Goal: Task Accomplishment & Management: Manage account settings

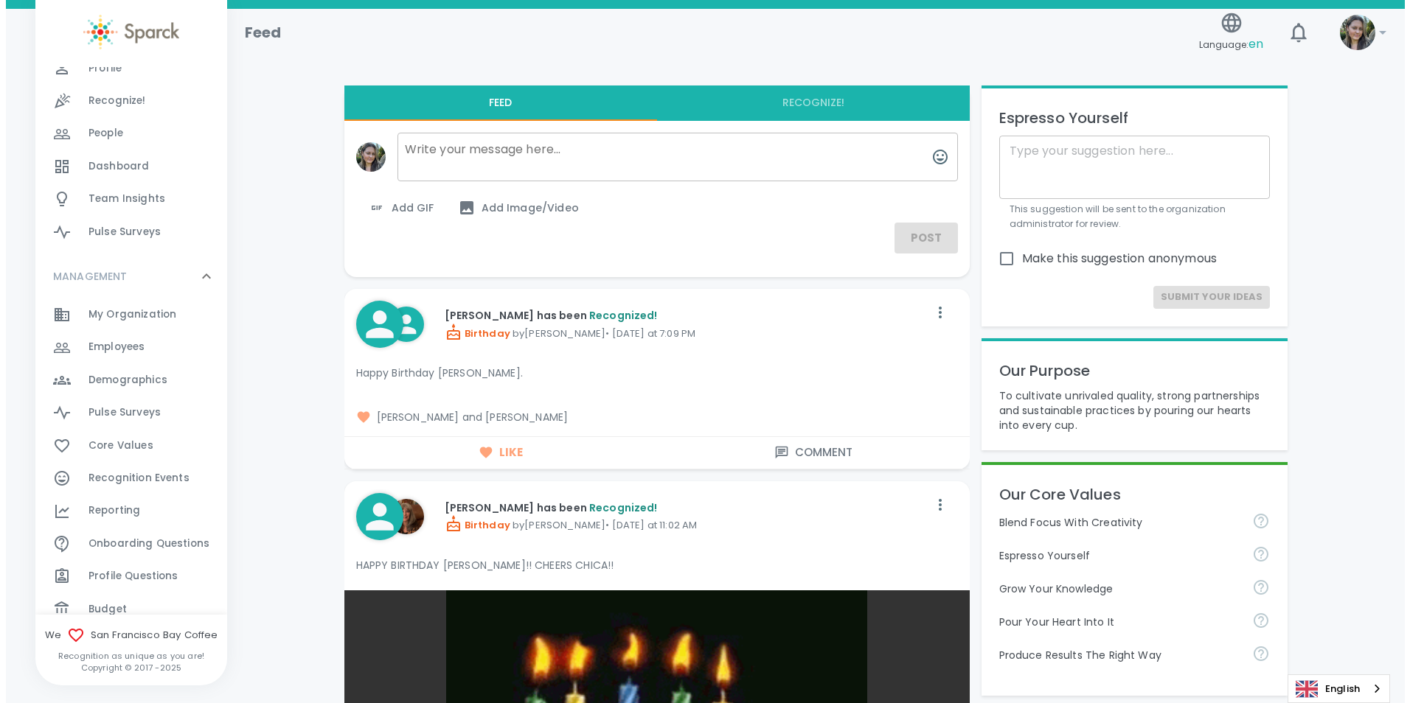
scroll to position [198, 0]
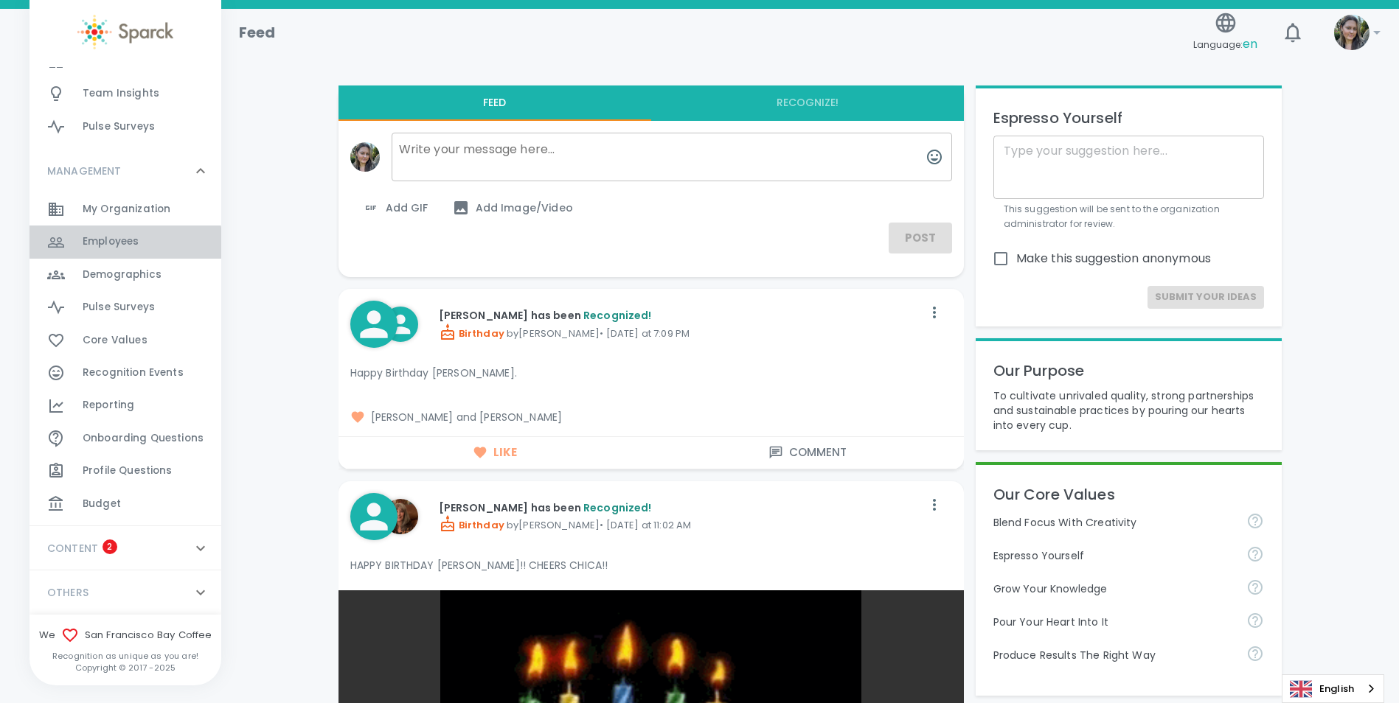
click at [125, 244] on span "Employees" at bounding box center [111, 241] width 56 height 15
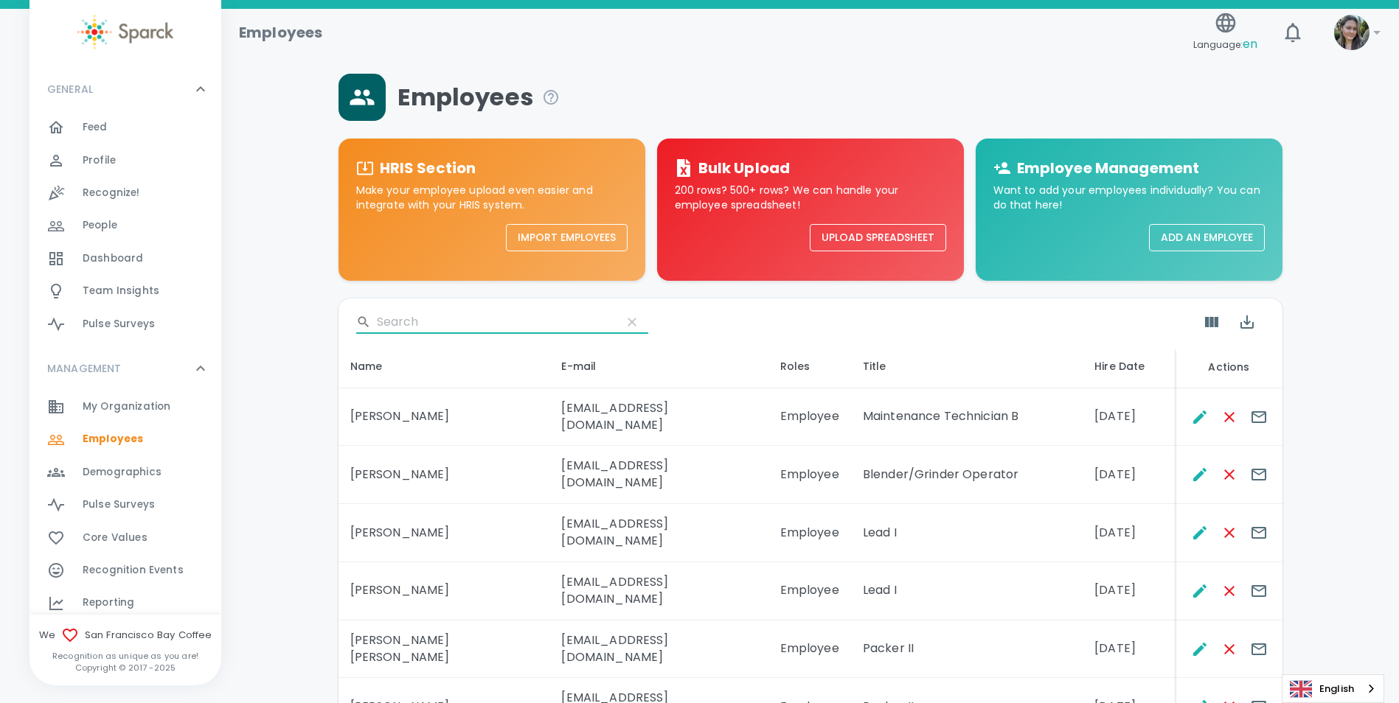
click at [430, 325] on input "Search" at bounding box center [493, 322] width 233 height 24
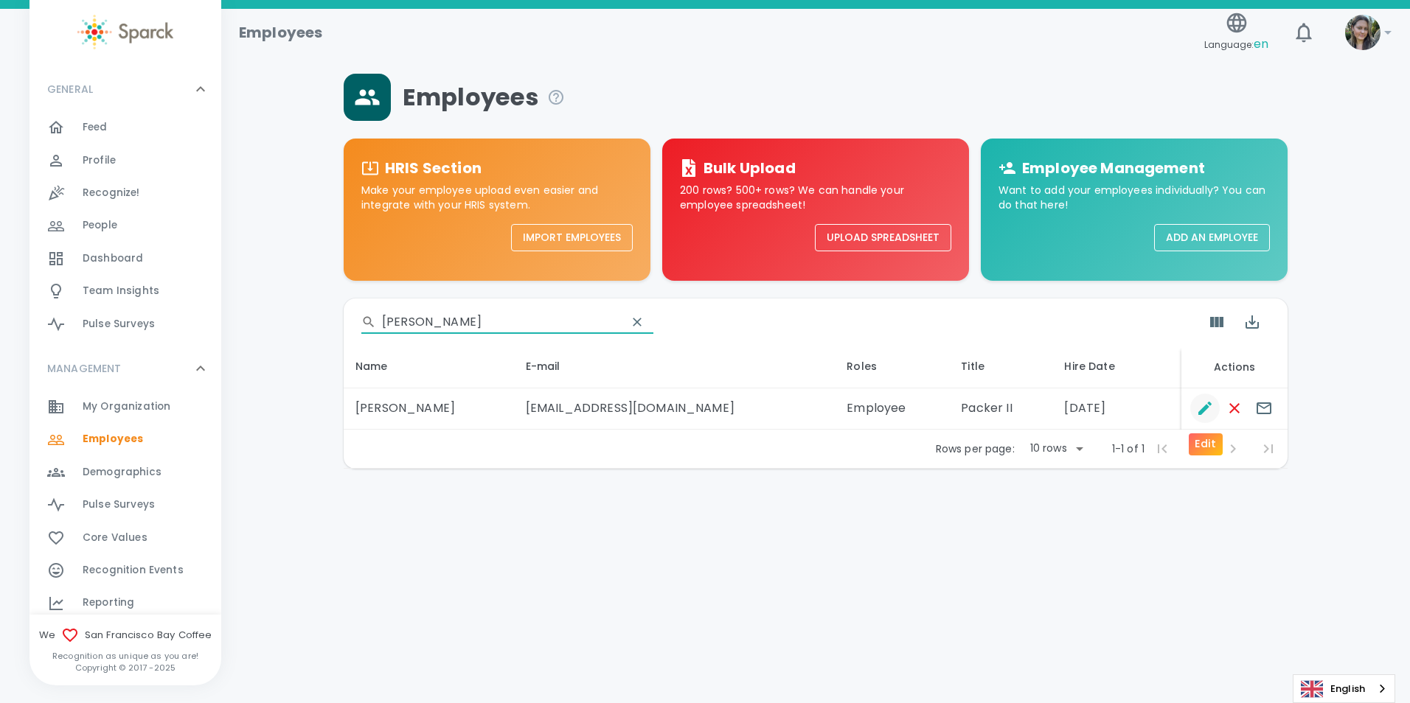
type input "[PERSON_NAME]"
click at [1204, 418] on button "Edit" at bounding box center [1204, 408] width 29 height 29
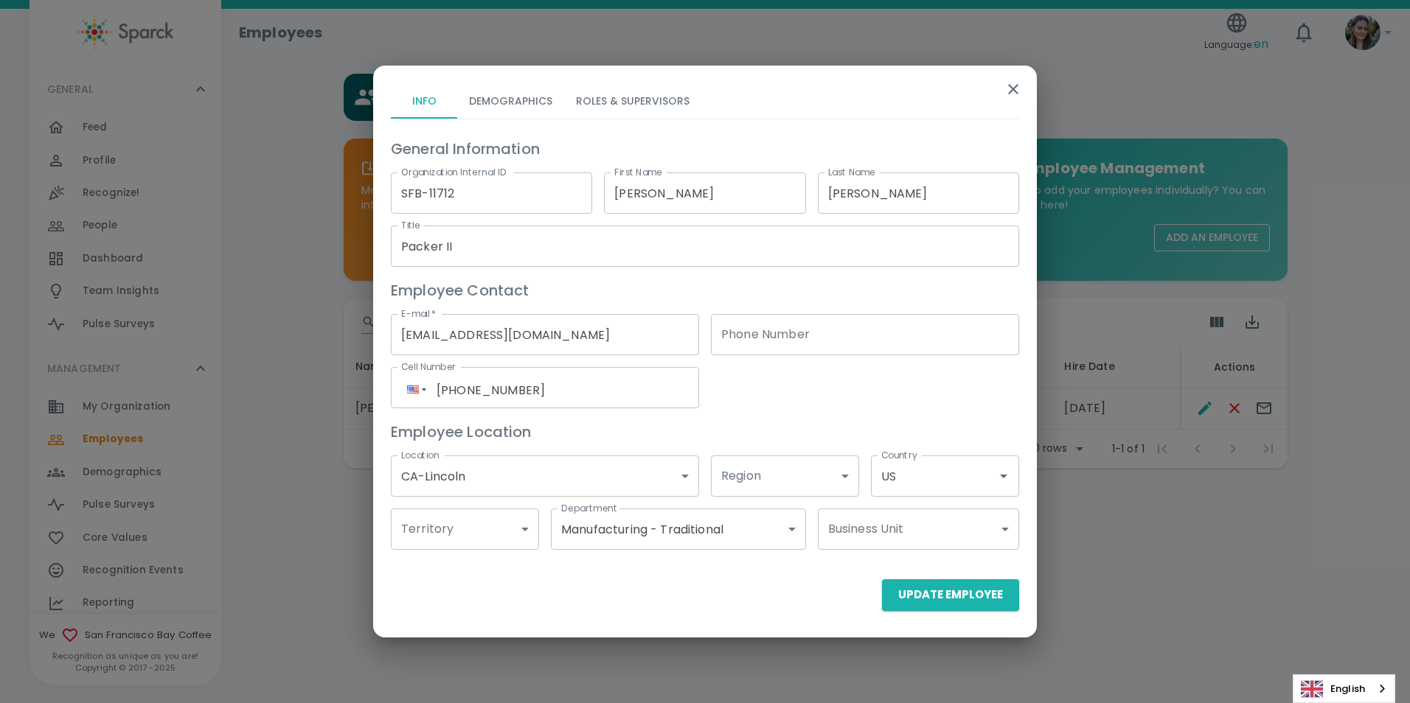
click at [638, 112] on button "Roles & Supervisors" at bounding box center [632, 100] width 137 height 35
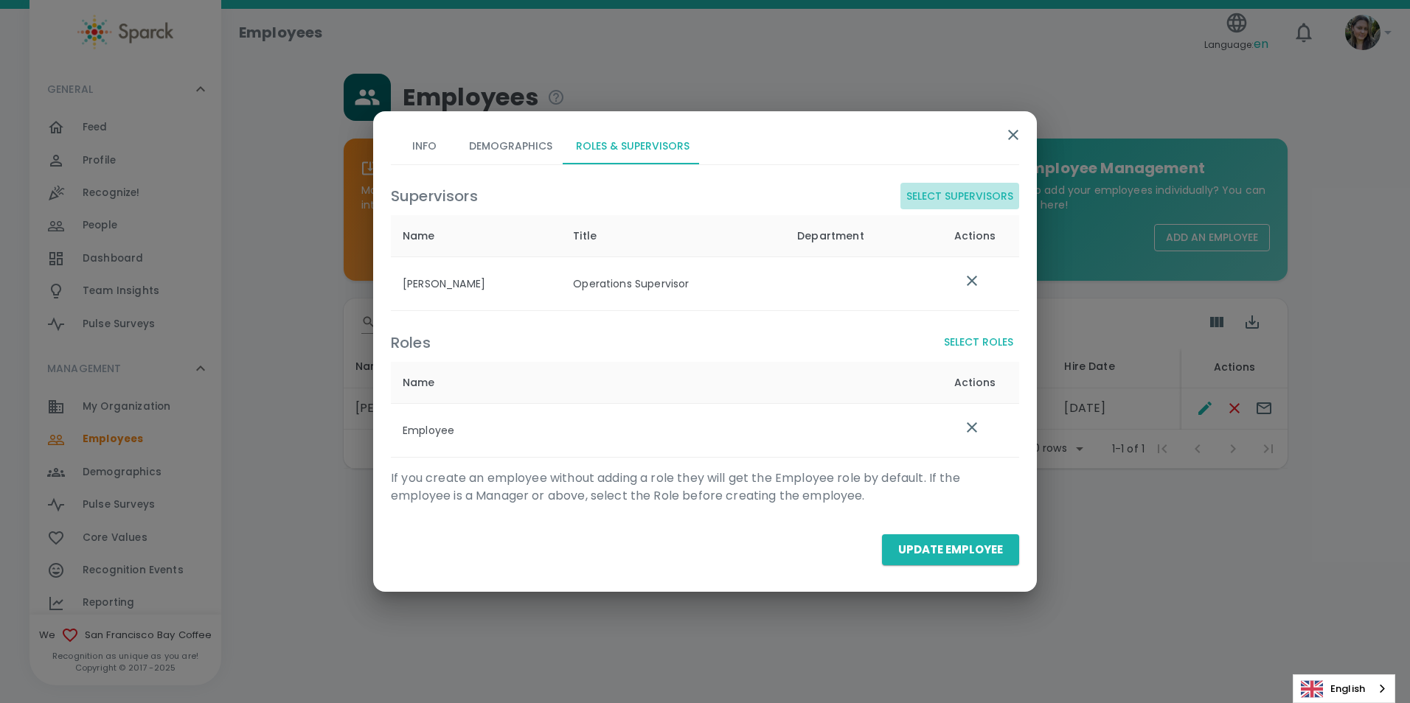
click at [960, 187] on button "Select Supervisors" at bounding box center [959, 196] width 119 height 27
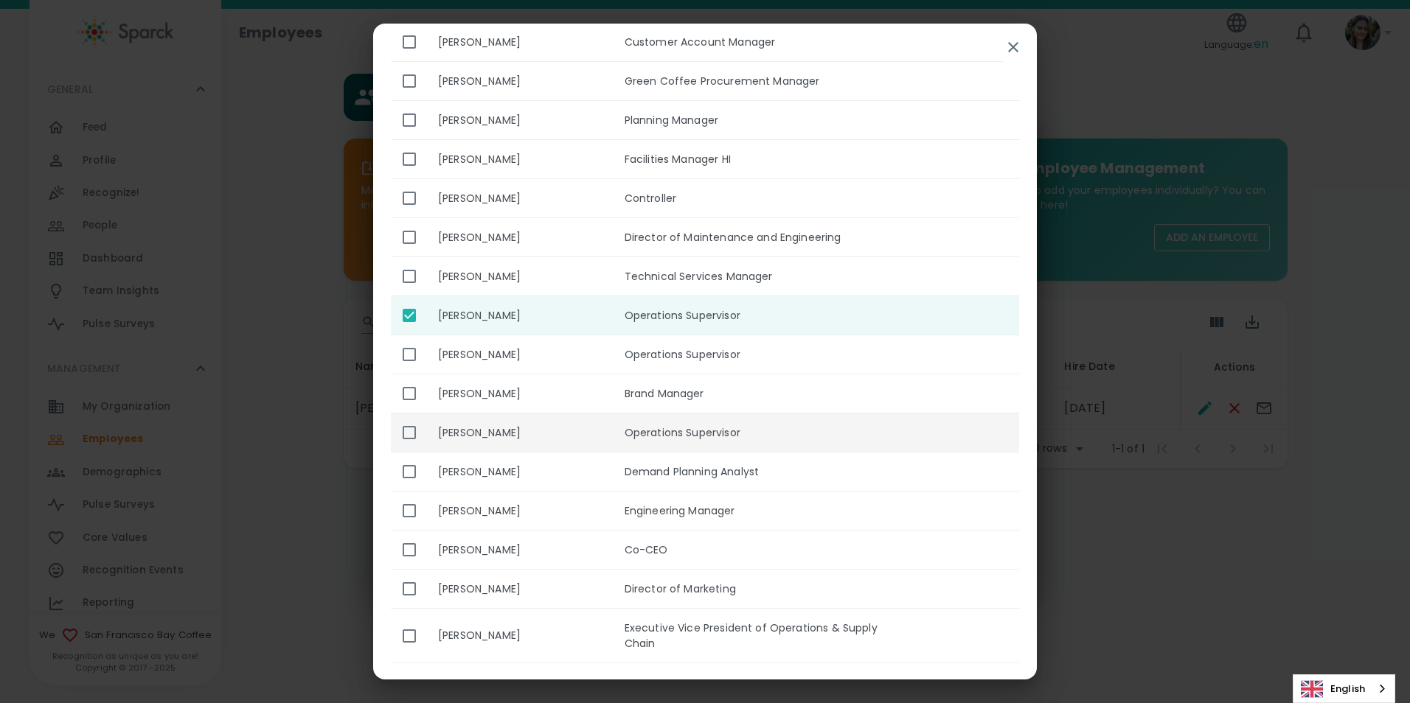
scroll to position [442, 0]
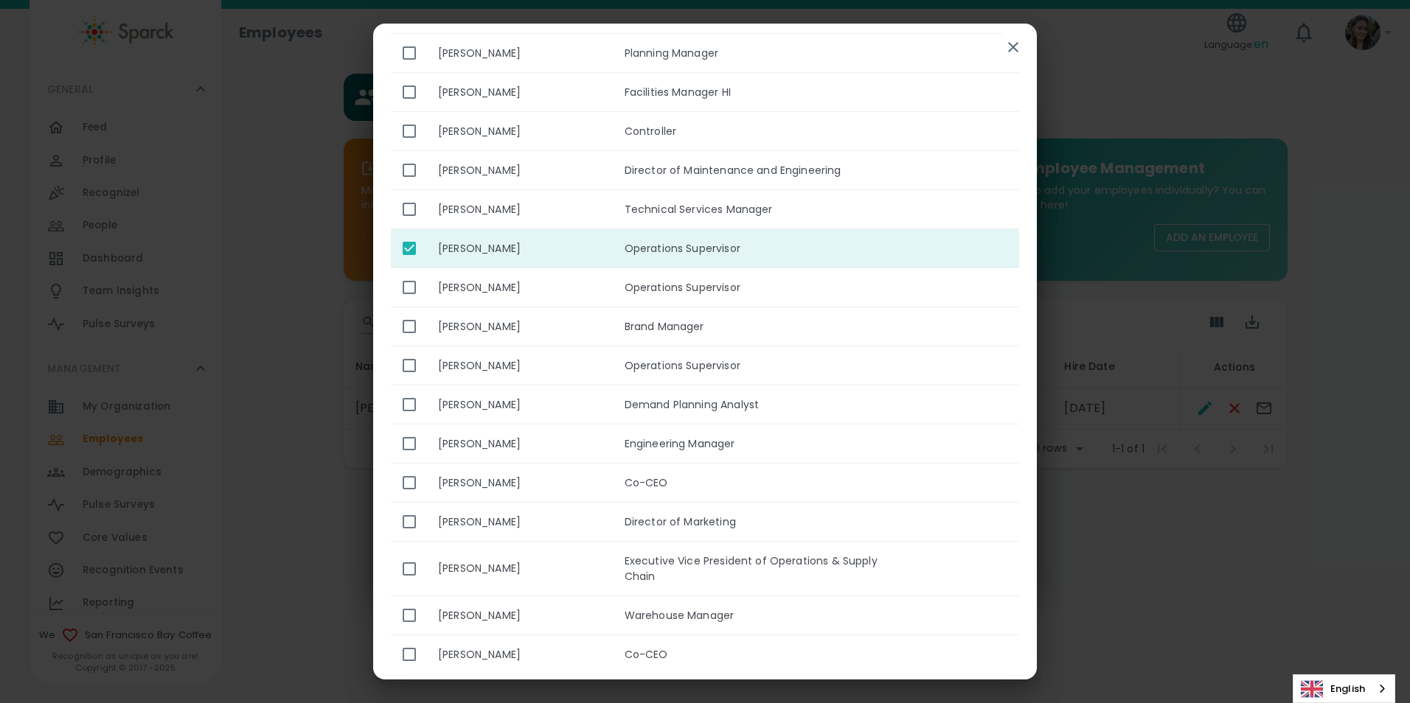
click at [405, 233] on input "enhanced table" at bounding box center [409, 248] width 31 height 31
checkbox input "false"
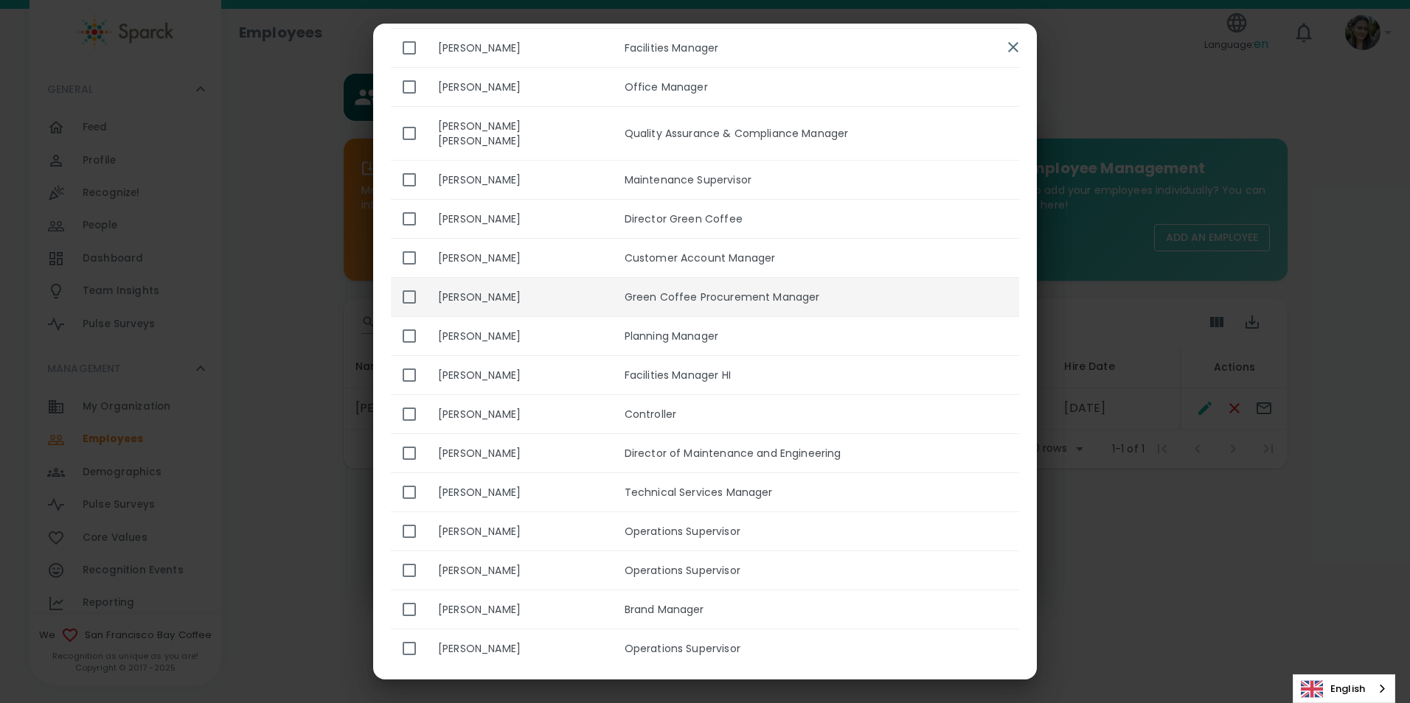
scroll to position [147, 0]
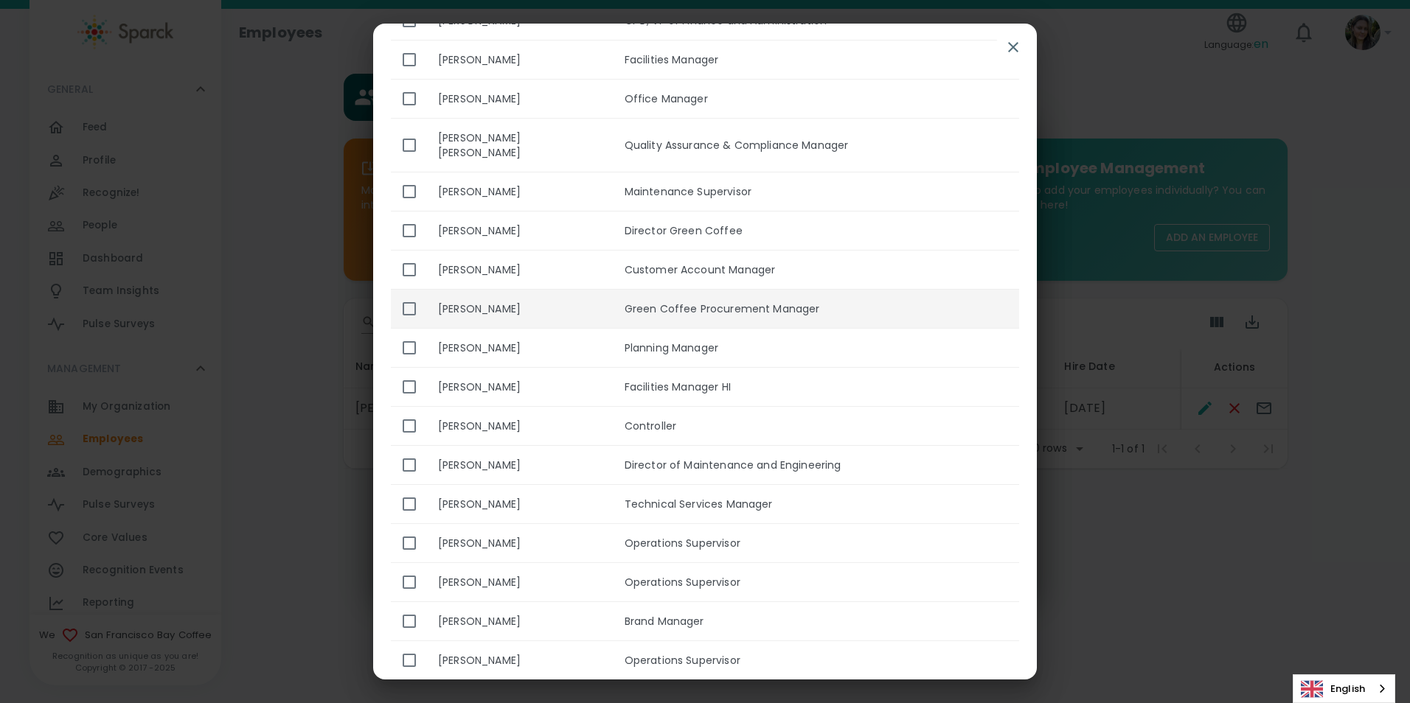
click at [418, 297] on input "enhanced table" at bounding box center [409, 308] width 31 height 31
checkbox input "true"
click at [1009, 45] on icon "button" at bounding box center [1013, 47] width 18 height 18
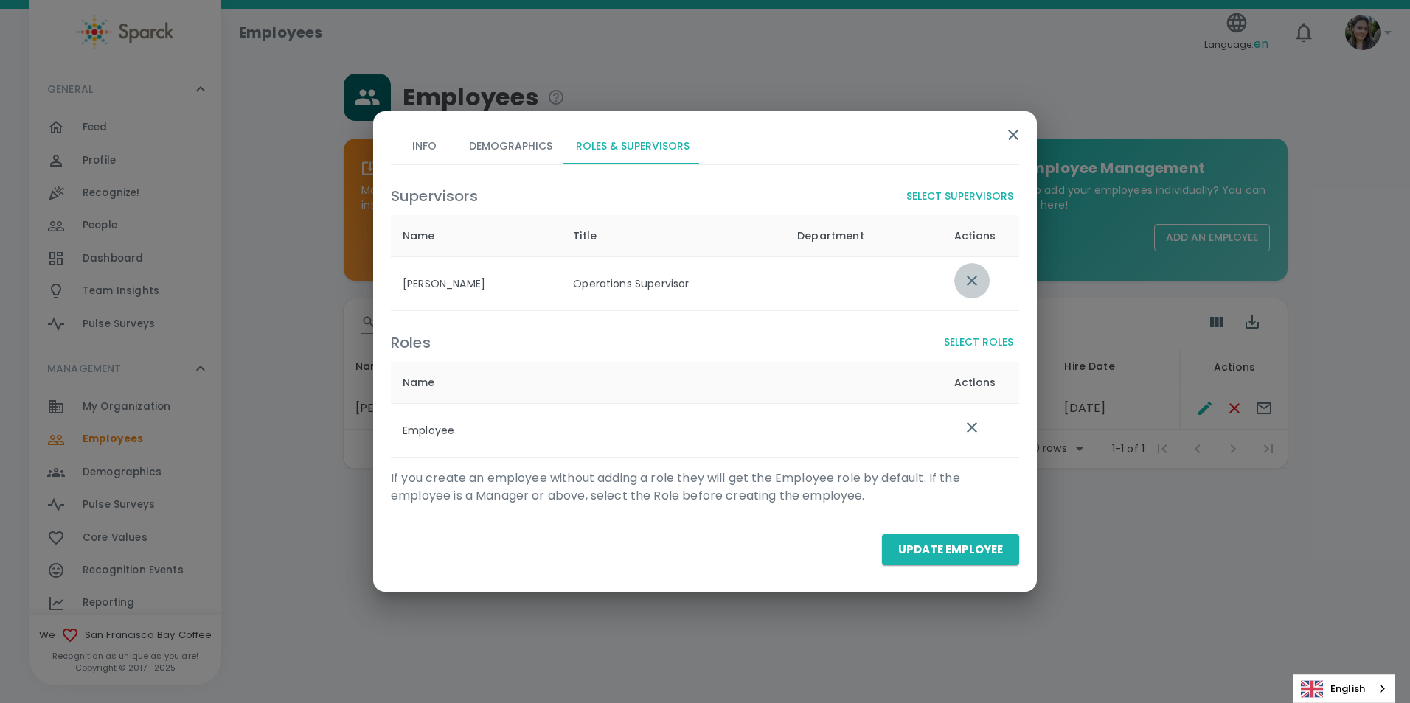
click at [960, 286] on button "list table" at bounding box center [971, 280] width 35 height 35
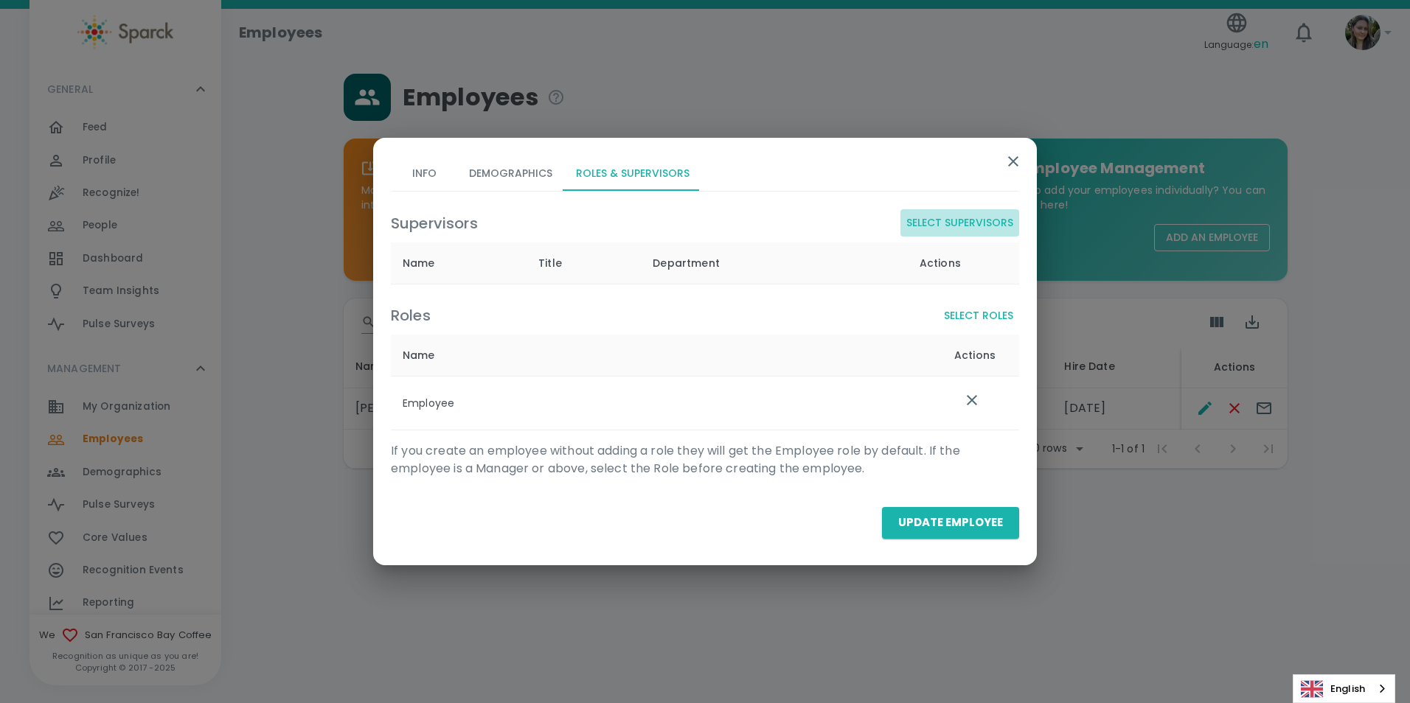
click at [952, 215] on button "Select Supervisors" at bounding box center [959, 222] width 119 height 27
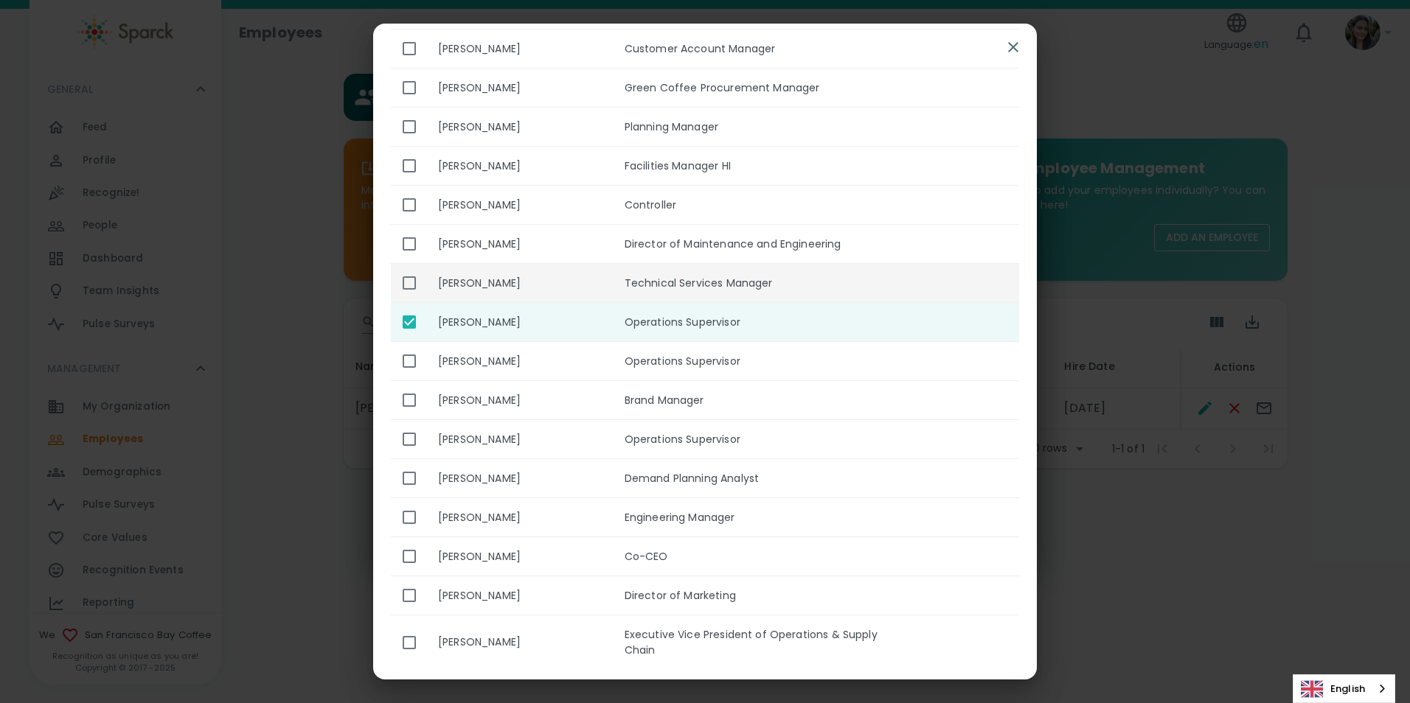
scroll to position [221, 0]
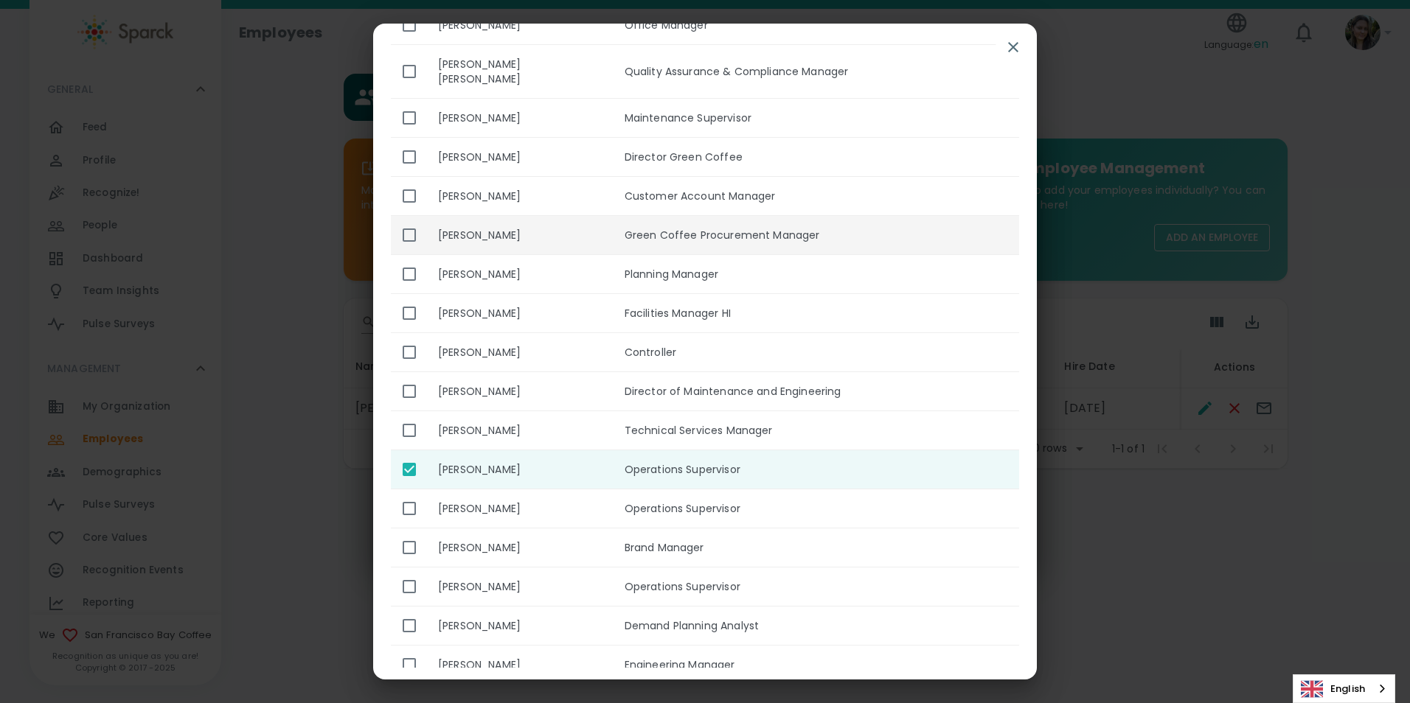
click at [405, 220] on input "enhanced table" at bounding box center [409, 235] width 31 height 31
checkbox input "true"
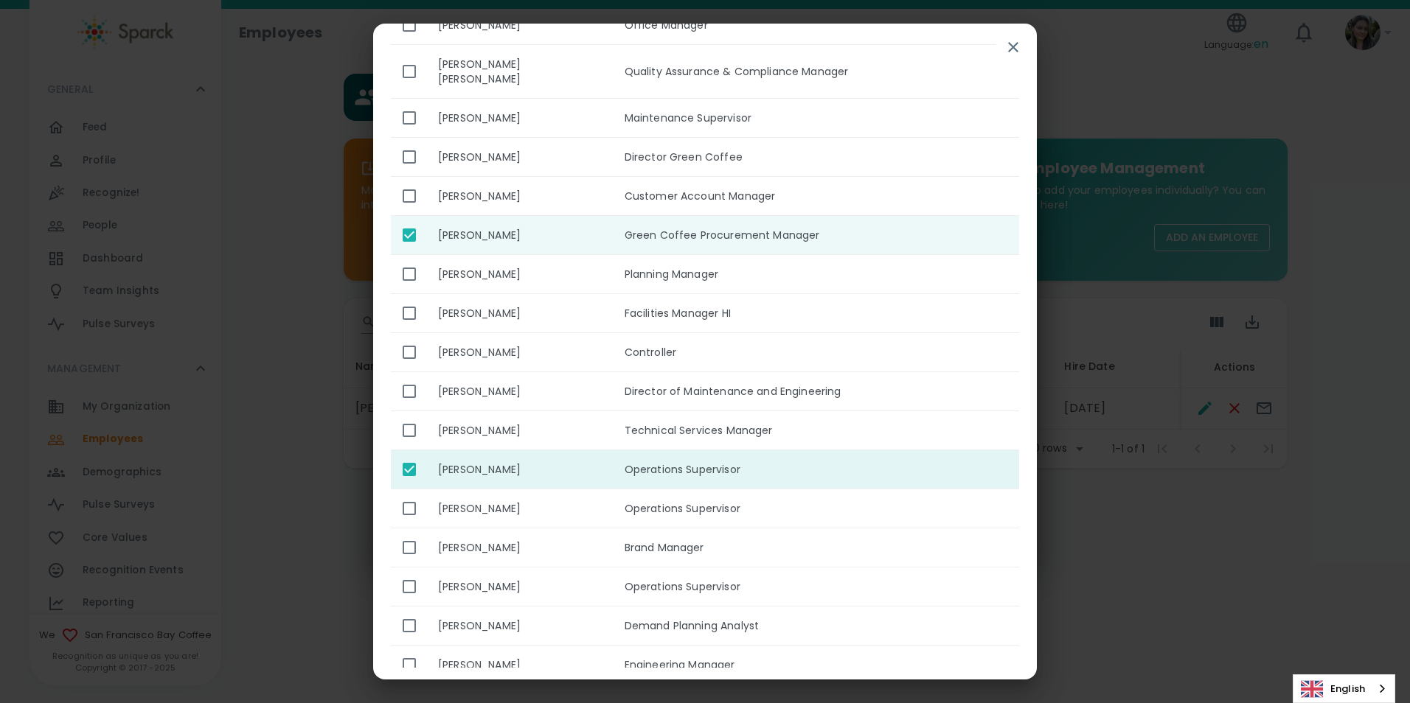
click at [411, 454] on input "enhanced table" at bounding box center [409, 469] width 31 height 31
checkbox input "false"
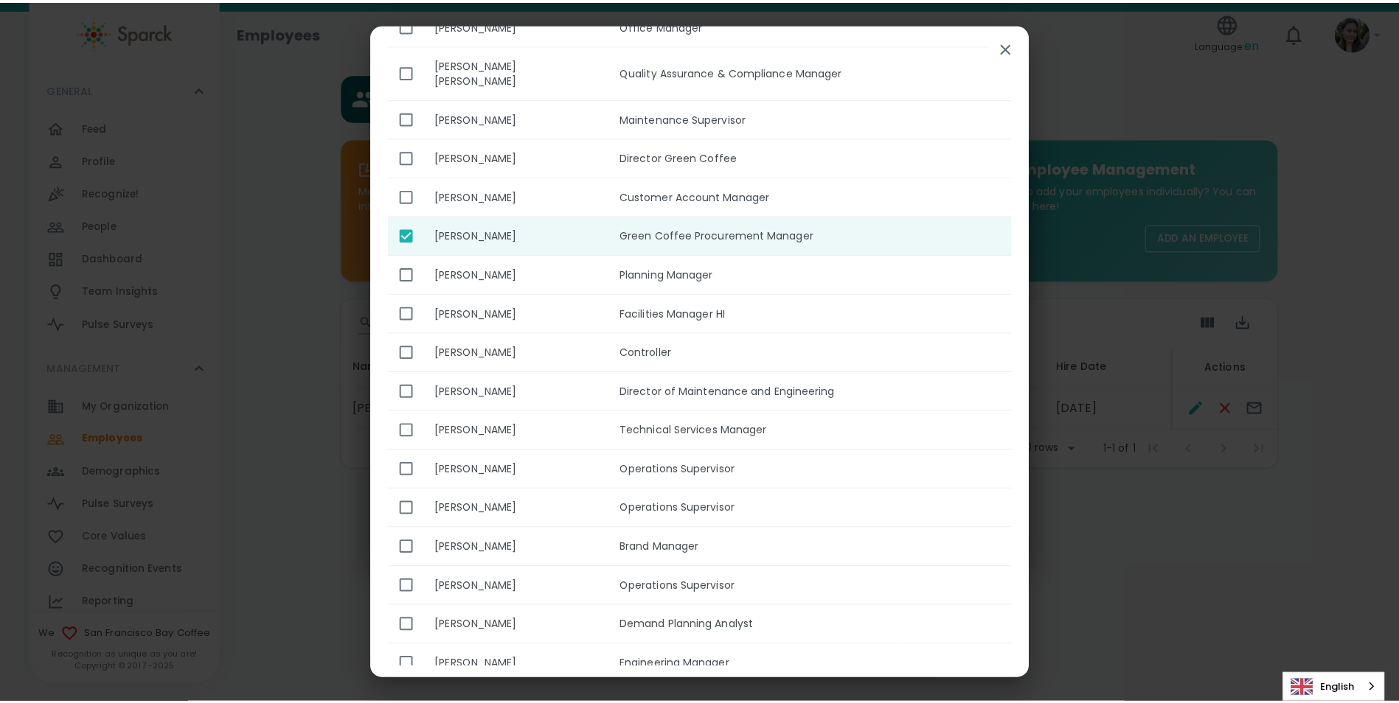
scroll to position [0, 0]
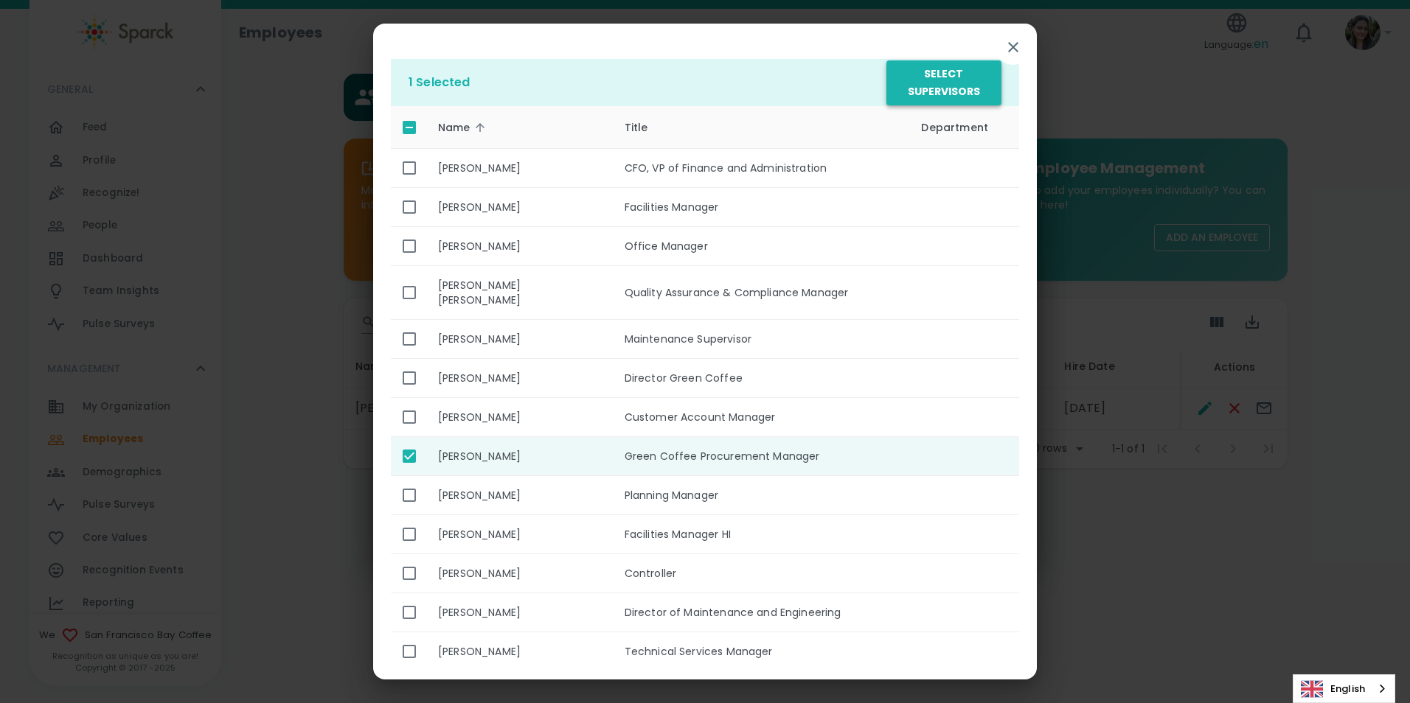
click at [944, 77] on button "Select Supervisors" at bounding box center [943, 82] width 115 height 45
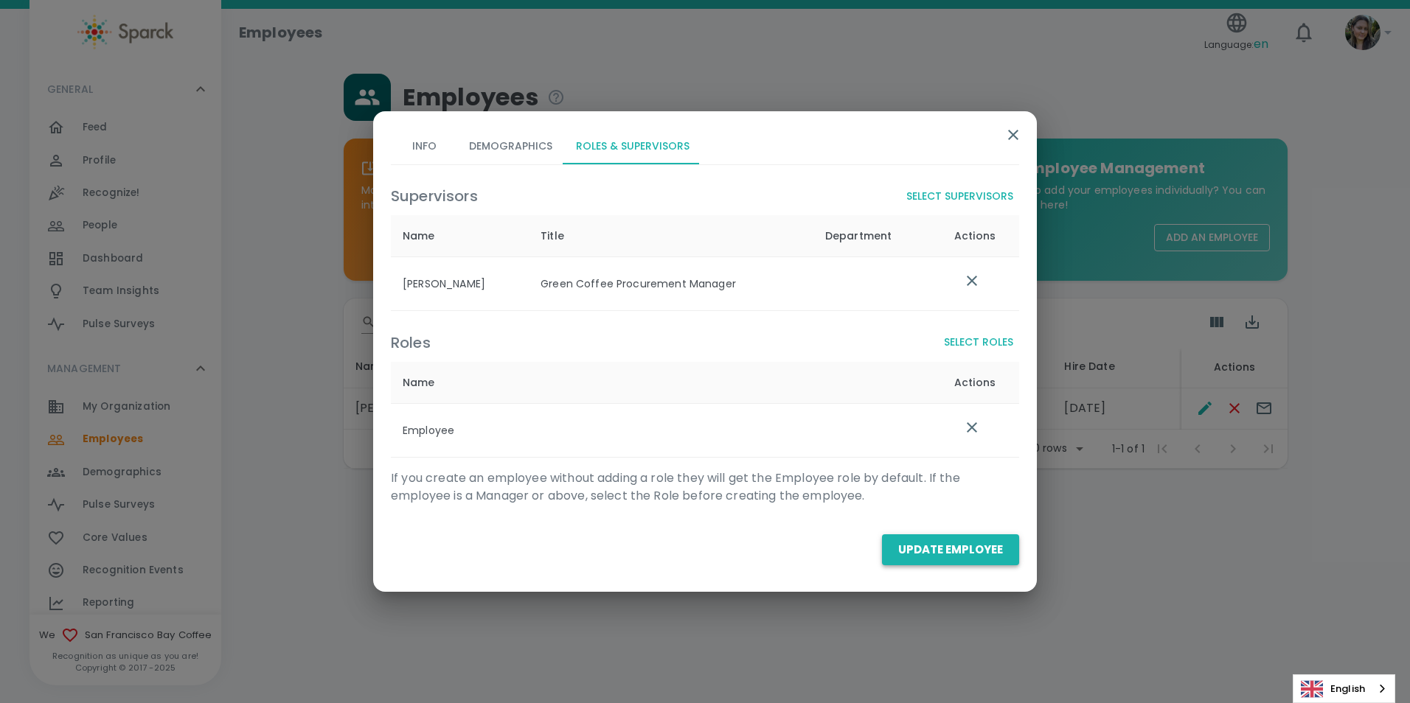
click at [957, 540] on button "Update Employee" at bounding box center [950, 549] width 137 height 31
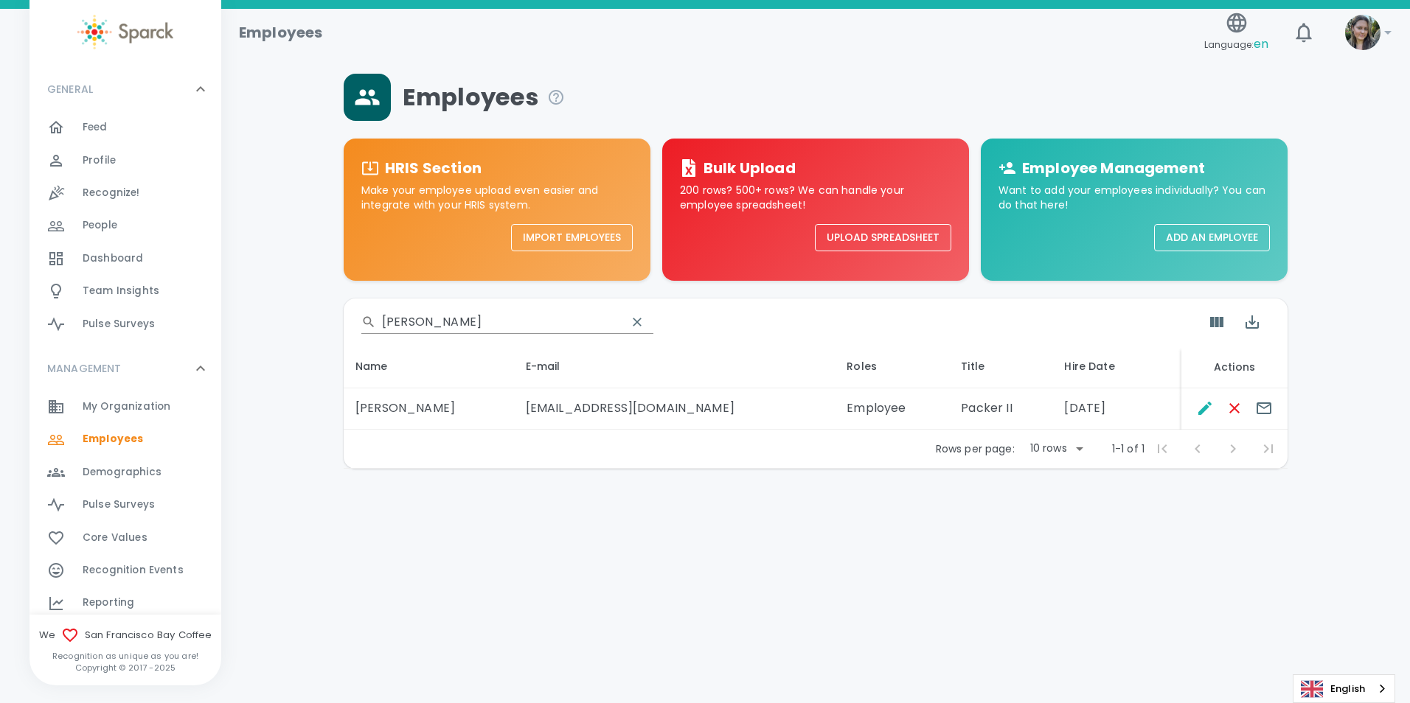
click at [135, 122] on div "Feed 0" at bounding box center [152, 127] width 139 height 21
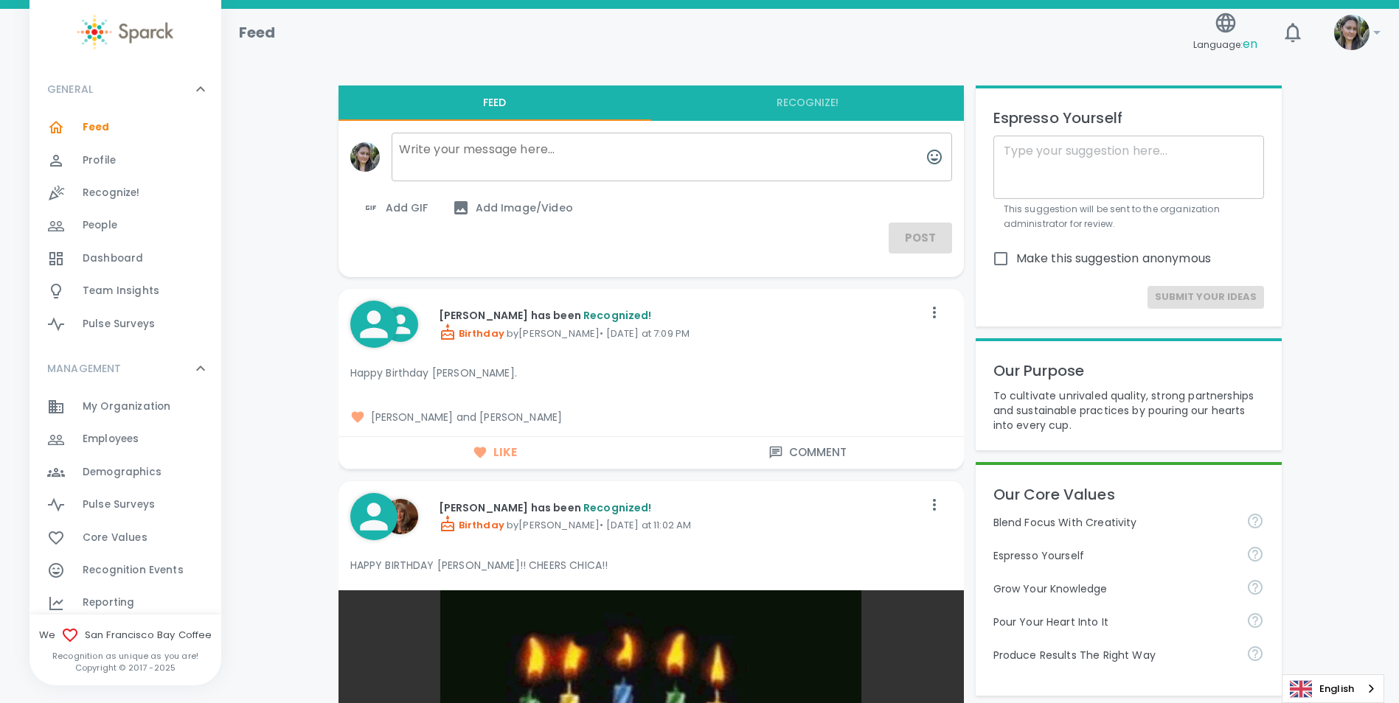
drag, startPoint x: 638, startPoint y: 563, endPoint x: 710, endPoint y: 538, distance: 75.8
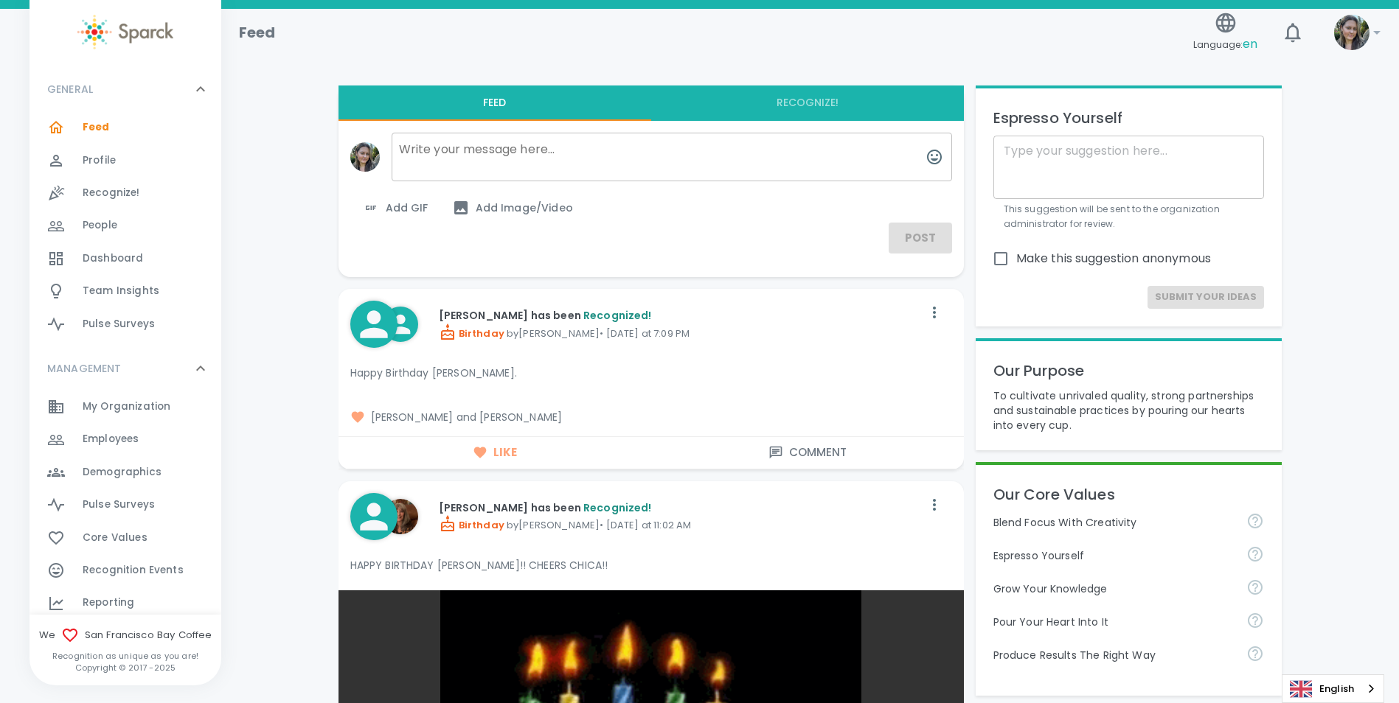
click at [675, 560] on p "HAPPY BIRTHDAY [PERSON_NAME]!! CHEERS CHICA!!" at bounding box center [651, 565] width 602 height 15
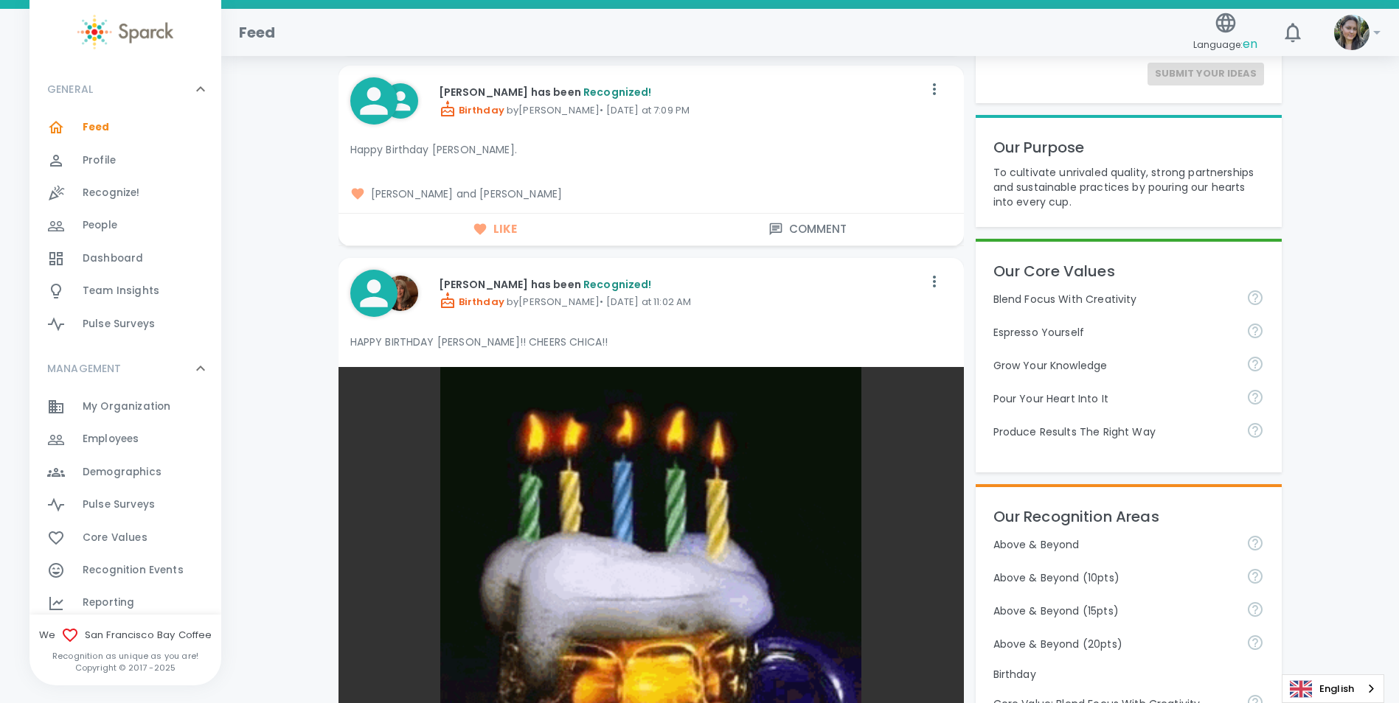
scroll to position [369, 0]
